Goal: Information Seeking & Learning: Check status

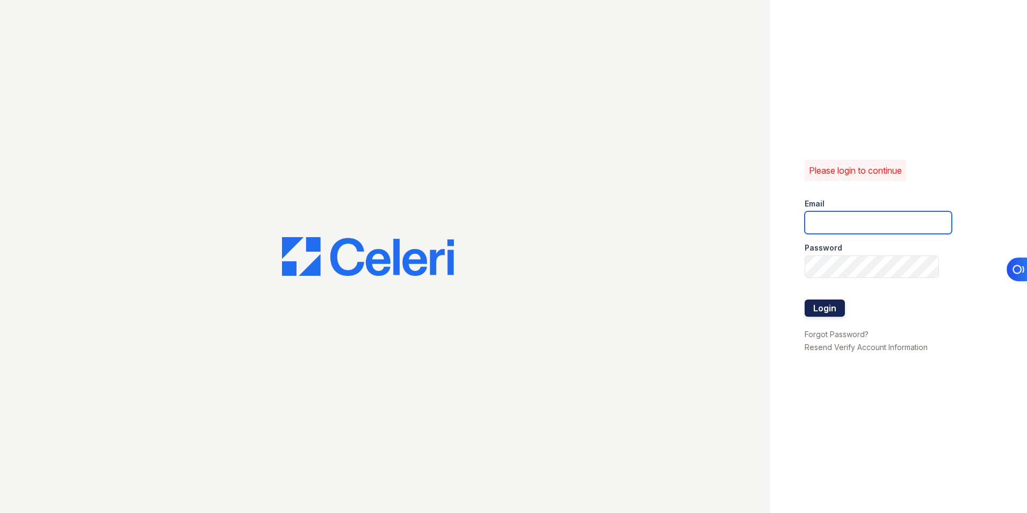
type input "lchotiner@lantowerliving.com"
click at [817, 305] on button "Login" at bounding box center [825, 307] width 40 height 17
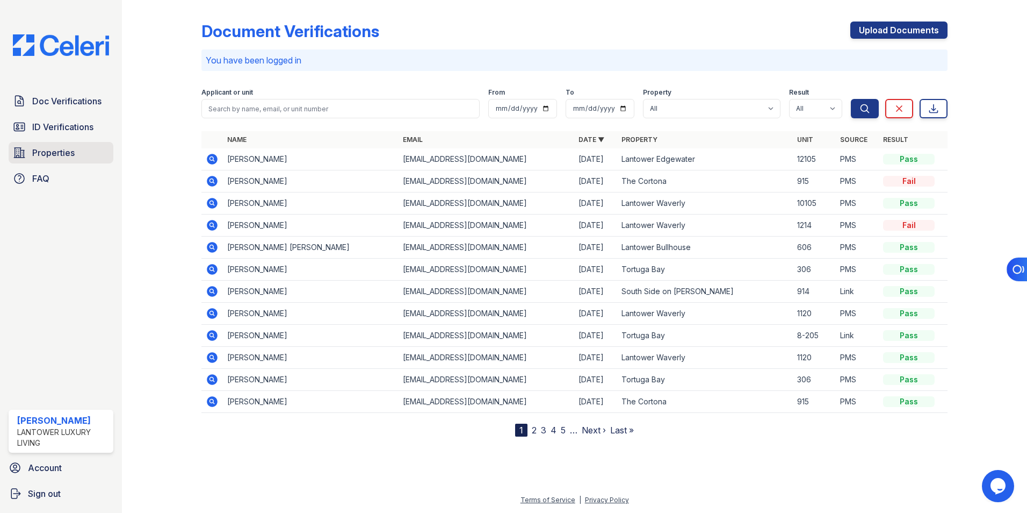
click at [54, 157] on span "Properties" at bounding box center [53, 152] width 42 height 13
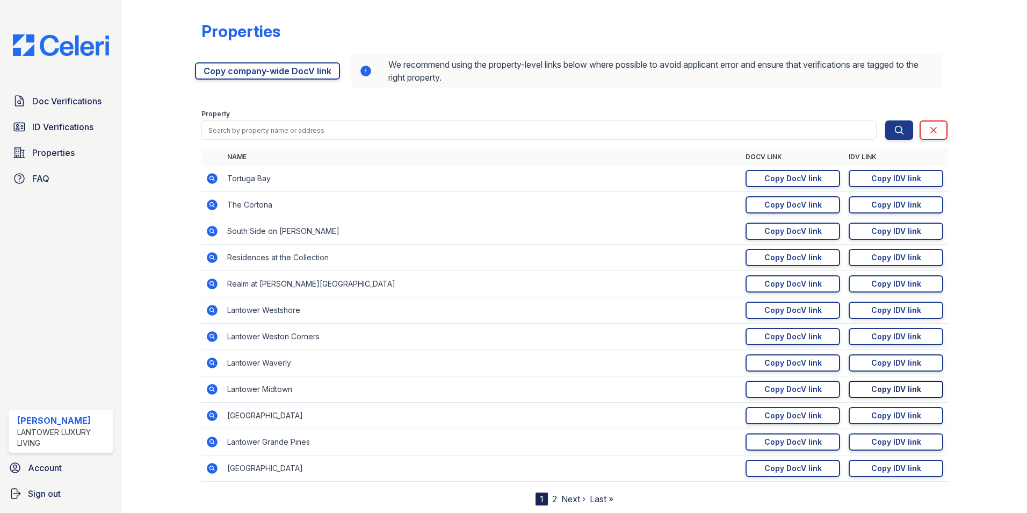
click at [860, 390] on link "Copy IDV link Copy link" at bounding box center [896, 388] width 95 height 17
click at [56, 492] on span "Sign out" at bounding box center [44, 493] width 33 height 13
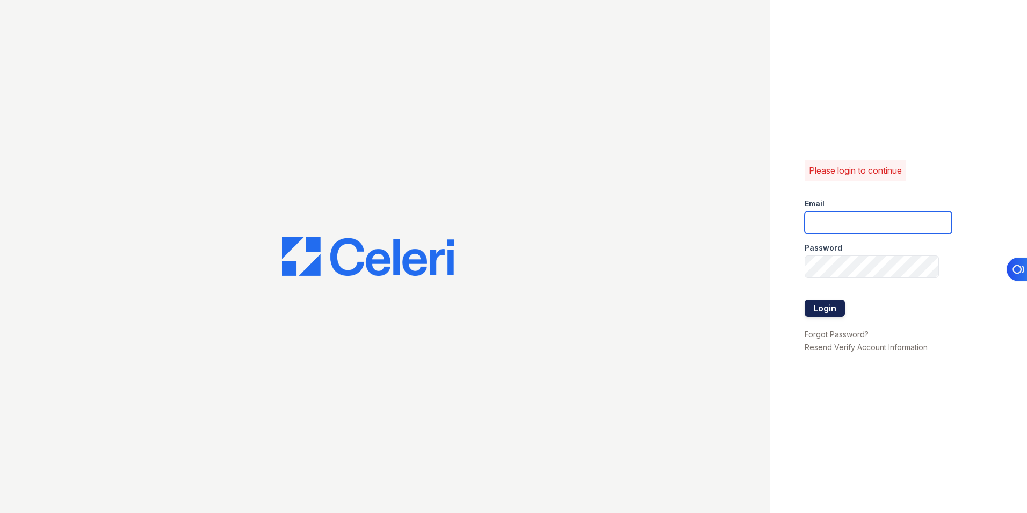
type input "[EMAIL_ADDRESS][DOMAIN_NAME]"
click at [816, 307] on button "Login" at bounding box center [825, 307] width 40 height 17
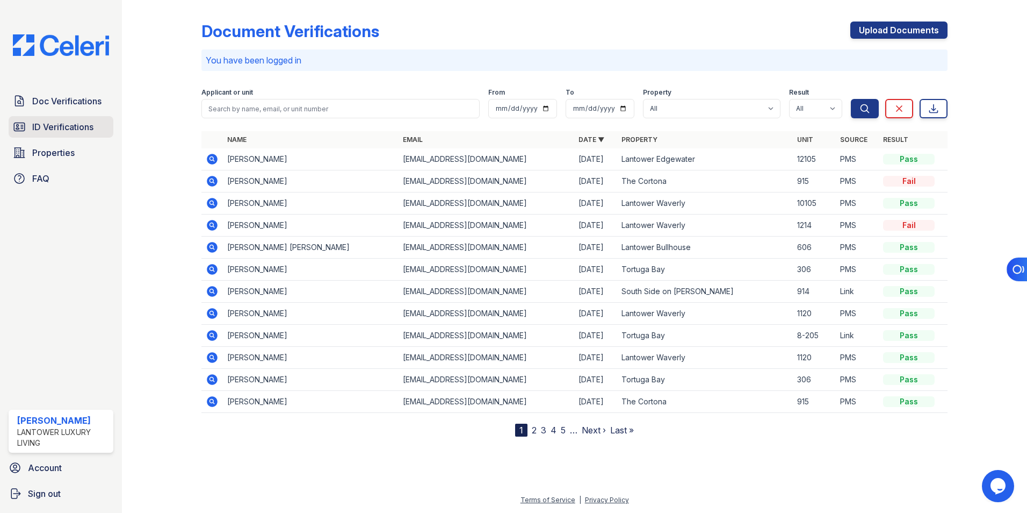
drag, startPoint x: 56, startPoint y: 124, endPoint x: 253, endPoint y: 164, distance: 201.2
click at [56, 124] on span "ID Verifications" at bounding box center [62, 126] width 61 height 13
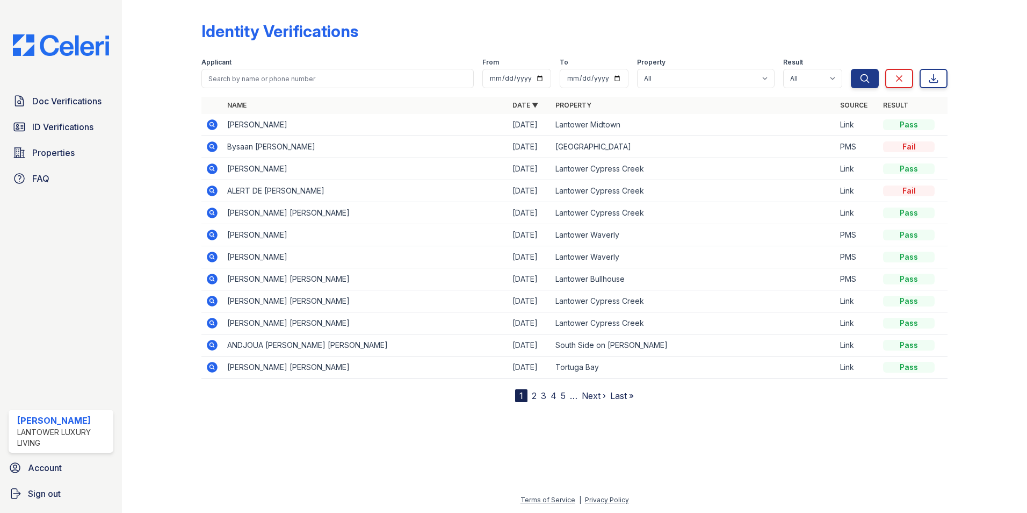
drag, startPoint x: 210, startPoint y: 123, endPoint x: 235, endPoint y: 132, distance: 27.2
click at [210, 123] on icon at bounding box center [212, 124] width 11 height 11
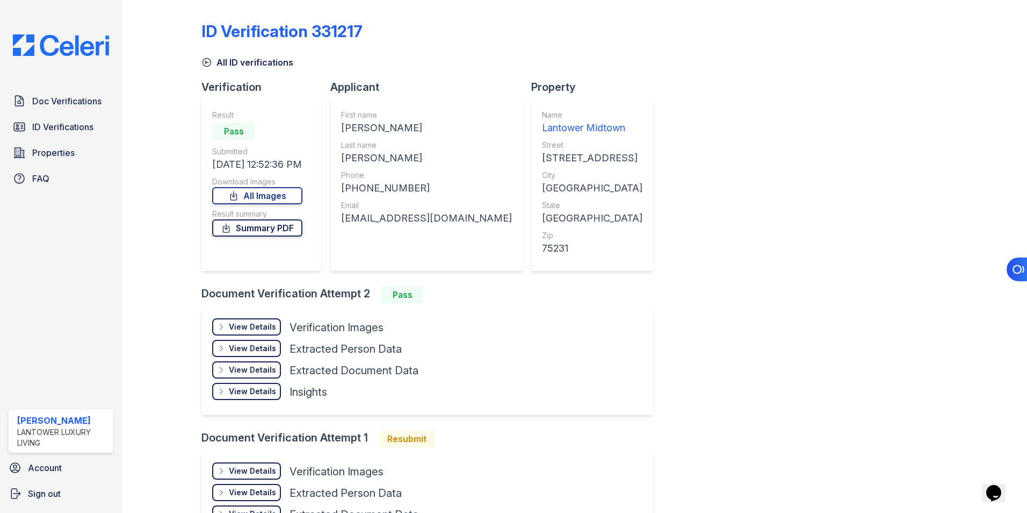
click at [262, 226] on link "Summary PDF" at bounding box center [257, 227] width 90 height 17
click at [240, 326] on div "View Details" at bounding box center [252, 326] width 47 height 11
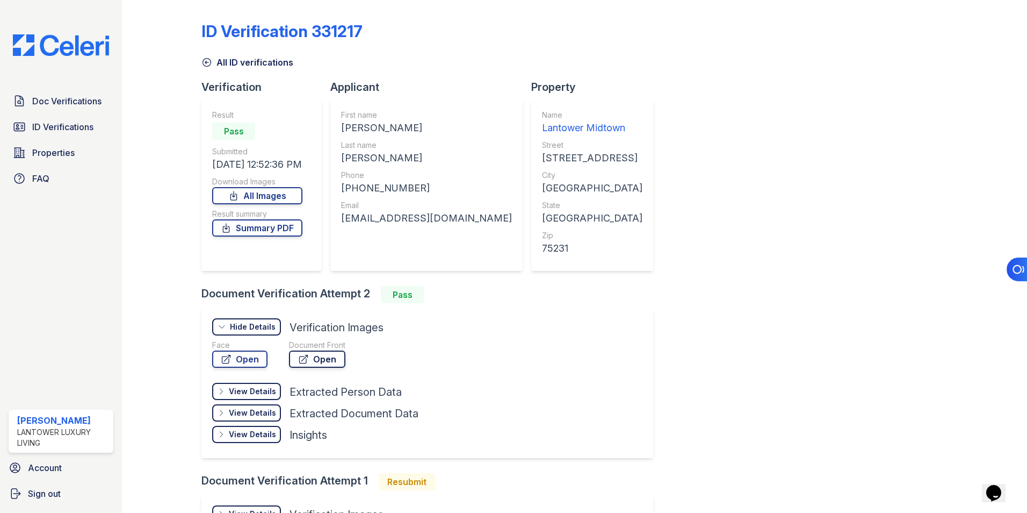
click at [322, 356] on link "Open" at bounding box center [317, 358] width 56 height 17
click at [46, 490] on span "Sign out" at bounding box center [44, 493] width 33 height 13
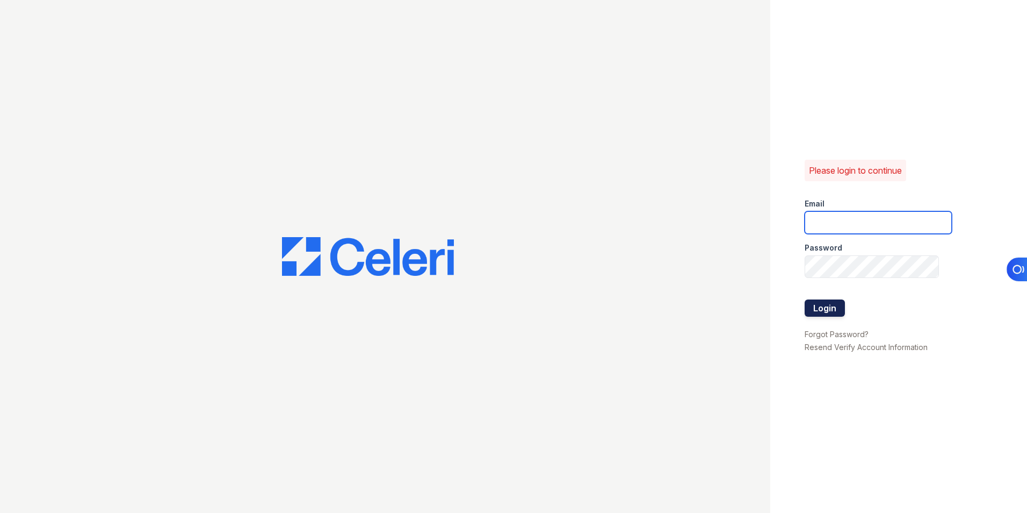
type input "[EMAIL_ADDRESS][DOMAIN_NAME]"
click at [819, 304] on button "Login" at bounding box center [825, 307] width 40 height 17
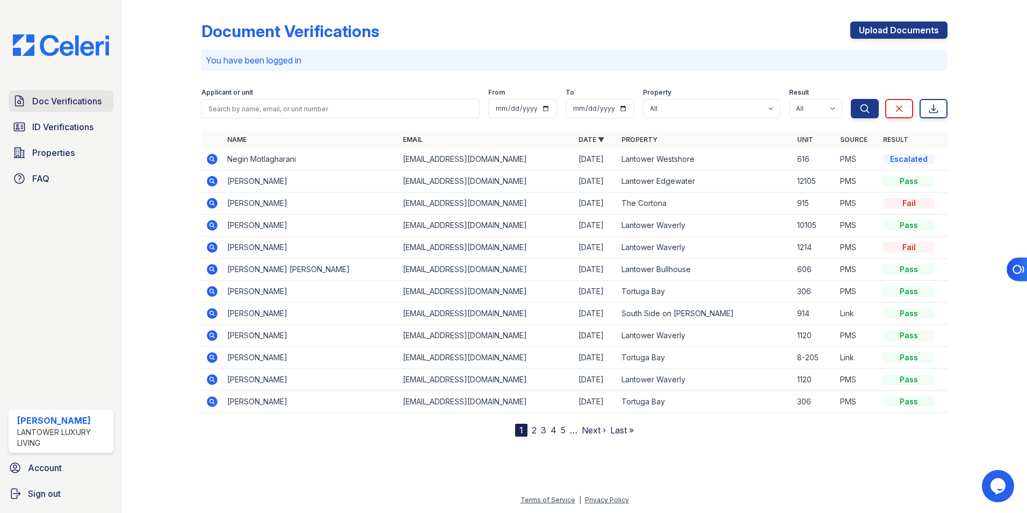
click at [80, 103] on span "Doc Verifications" at bounding box center [66, 101] width 69 height 13
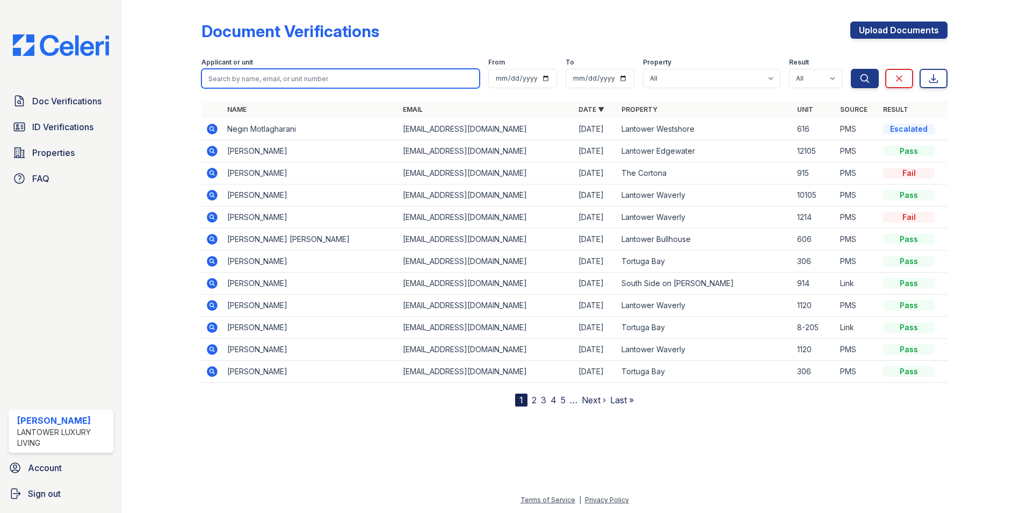
click at [251, 80] on input "search" at bounding box center [341, 78] width 278 height 19
type input "[PERSON_NAME]"
click at [851, 69] on button "Search" at bounding box center [865, 78] width 28 height 19
